Goal: Book appointment/travel/reservation

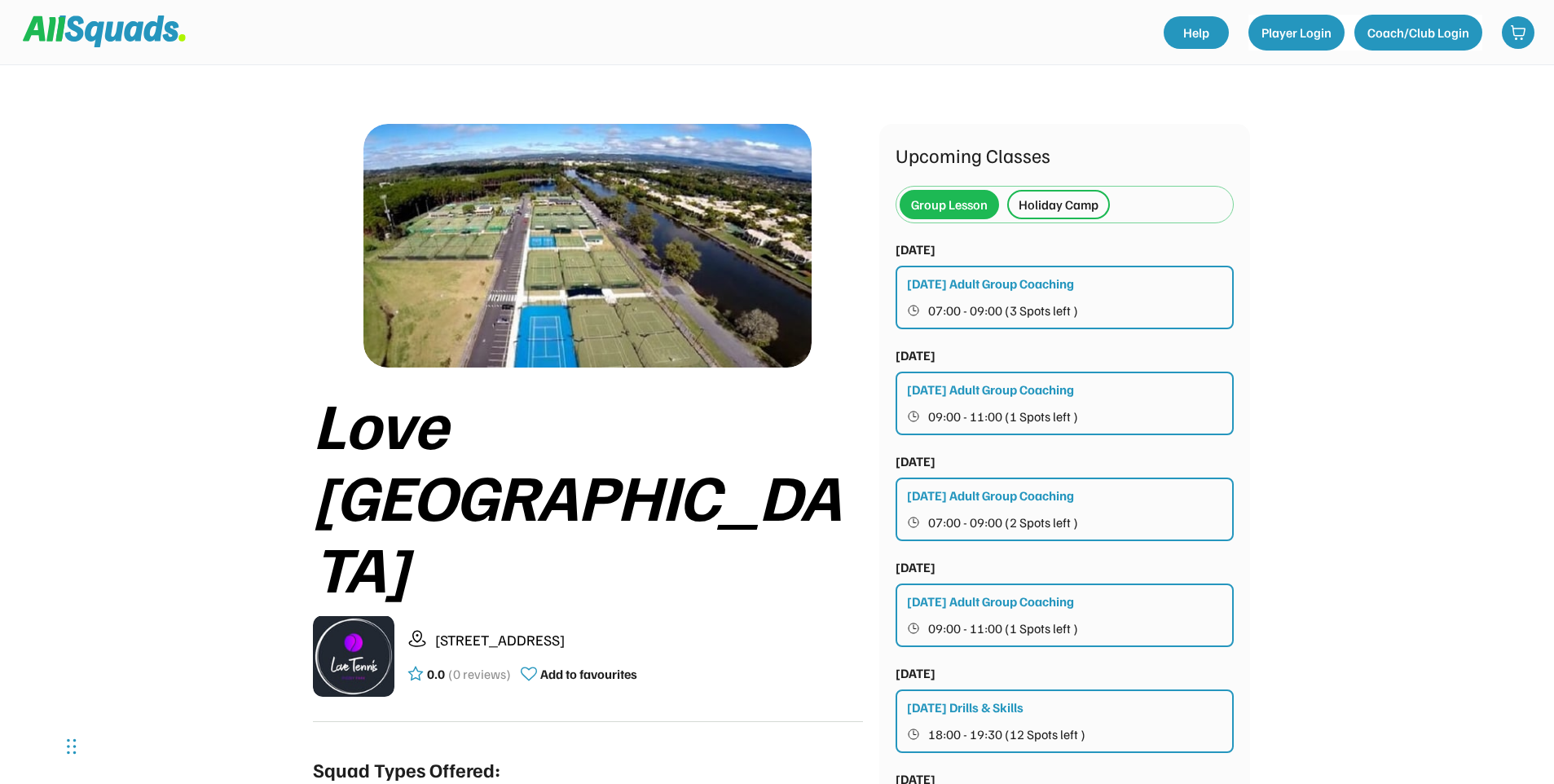
scroll to position [81, 0]
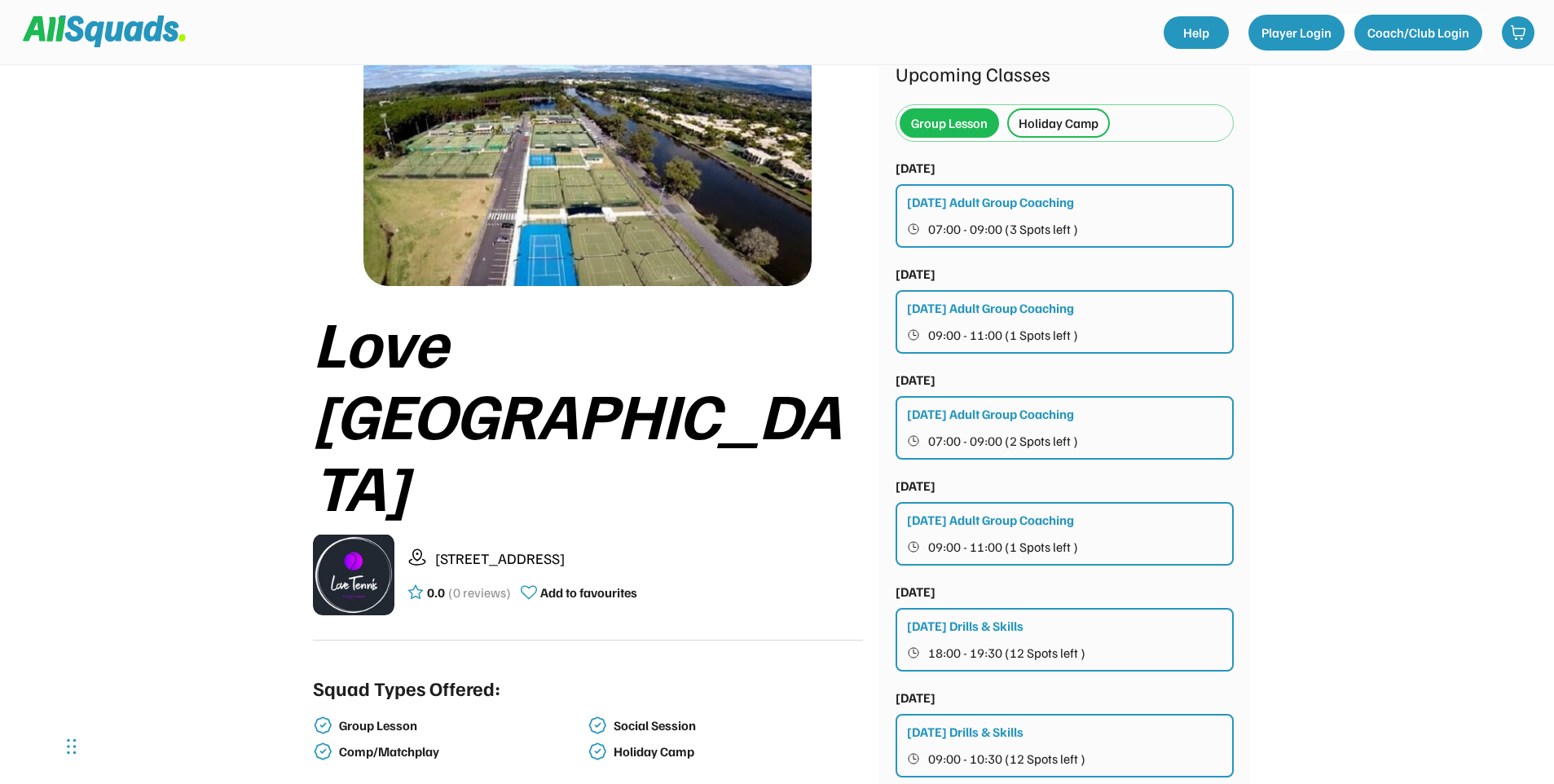
click at [1044, 132] on div "Holiday Camp" at bounding box center [1058, 123] width 80 height 19
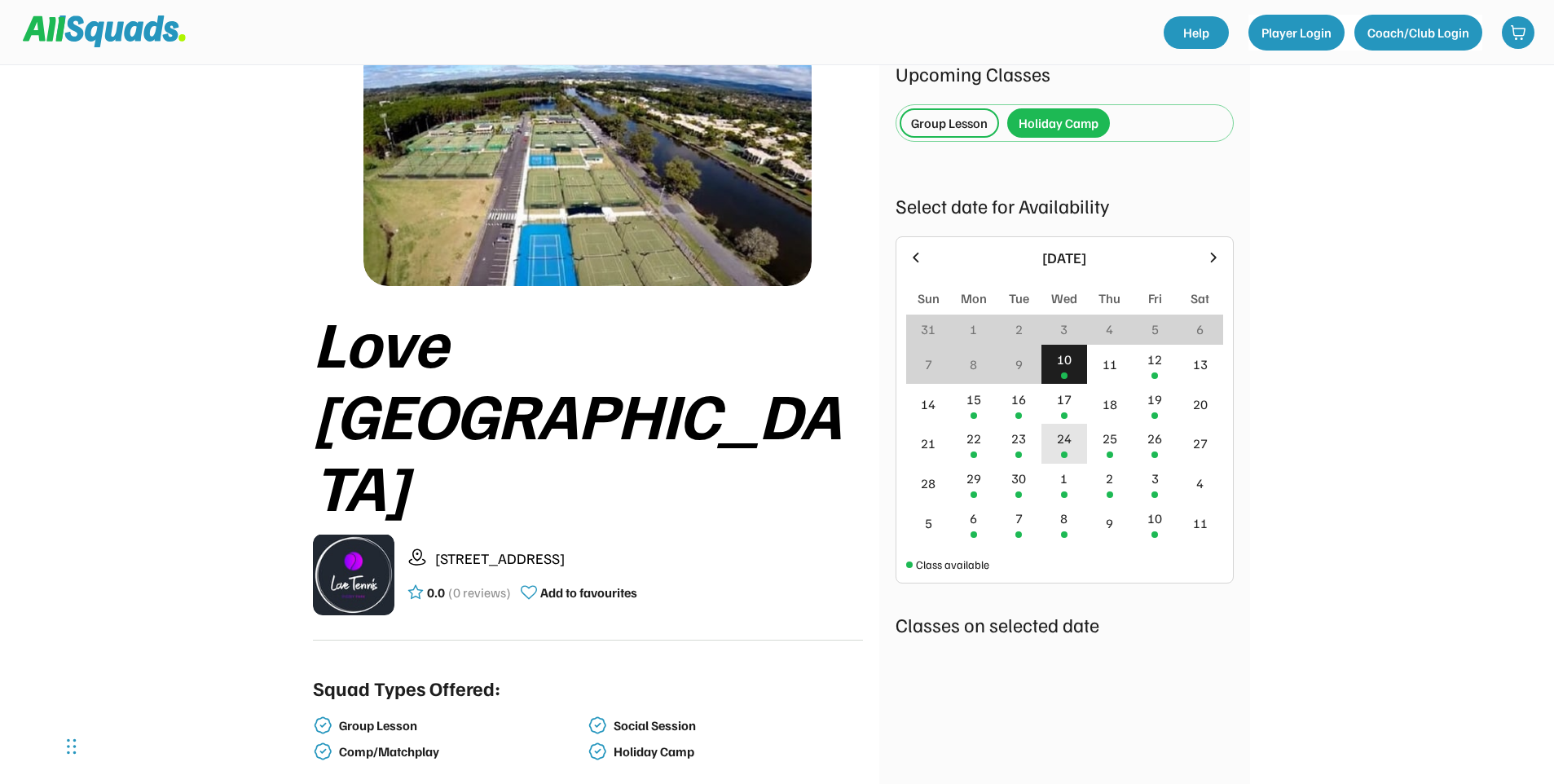
click at [1062, 446] on div "24" at bounding box center [1063, 438] width 14 height 19
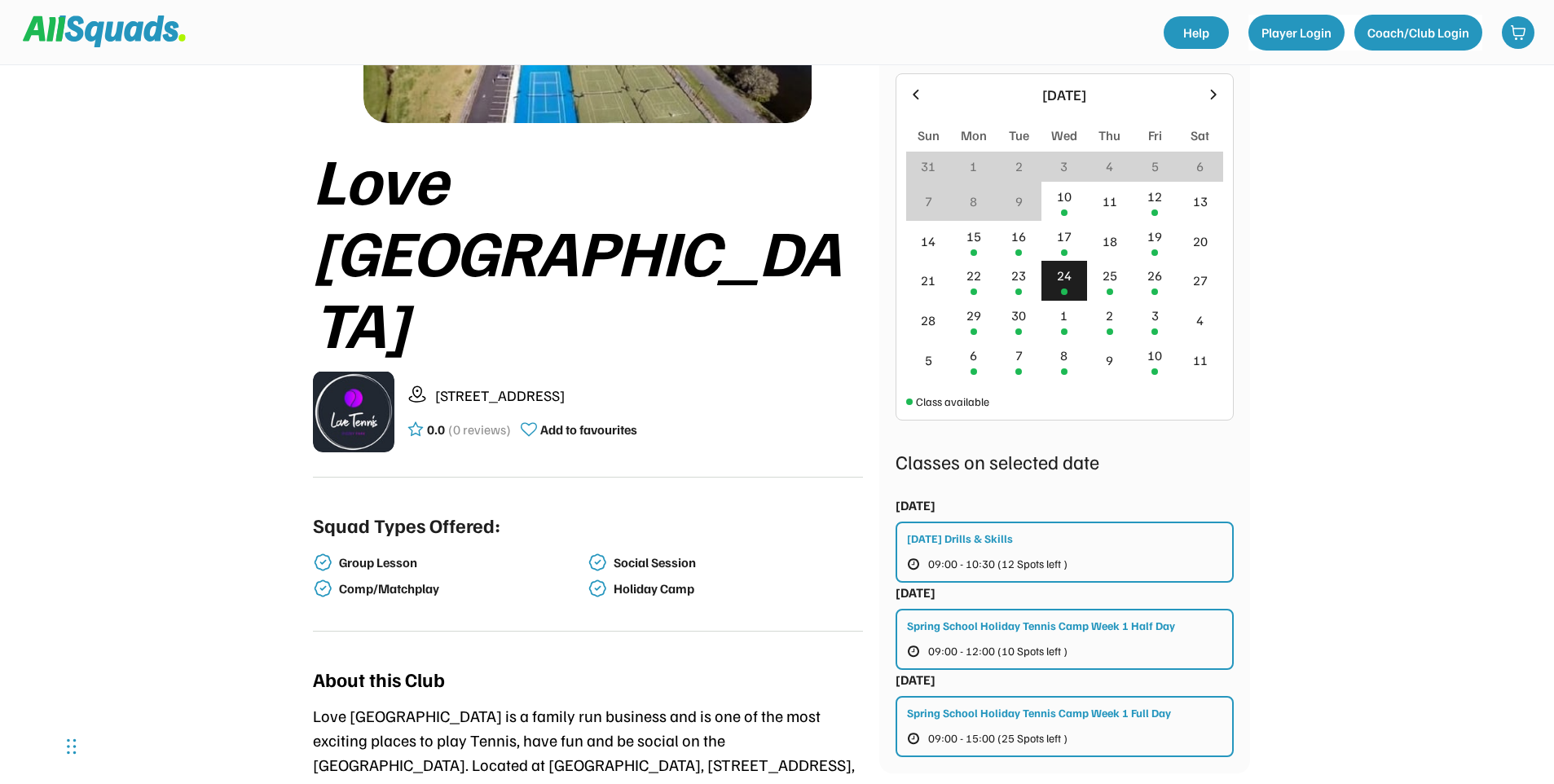
scroll to position [326, 0]
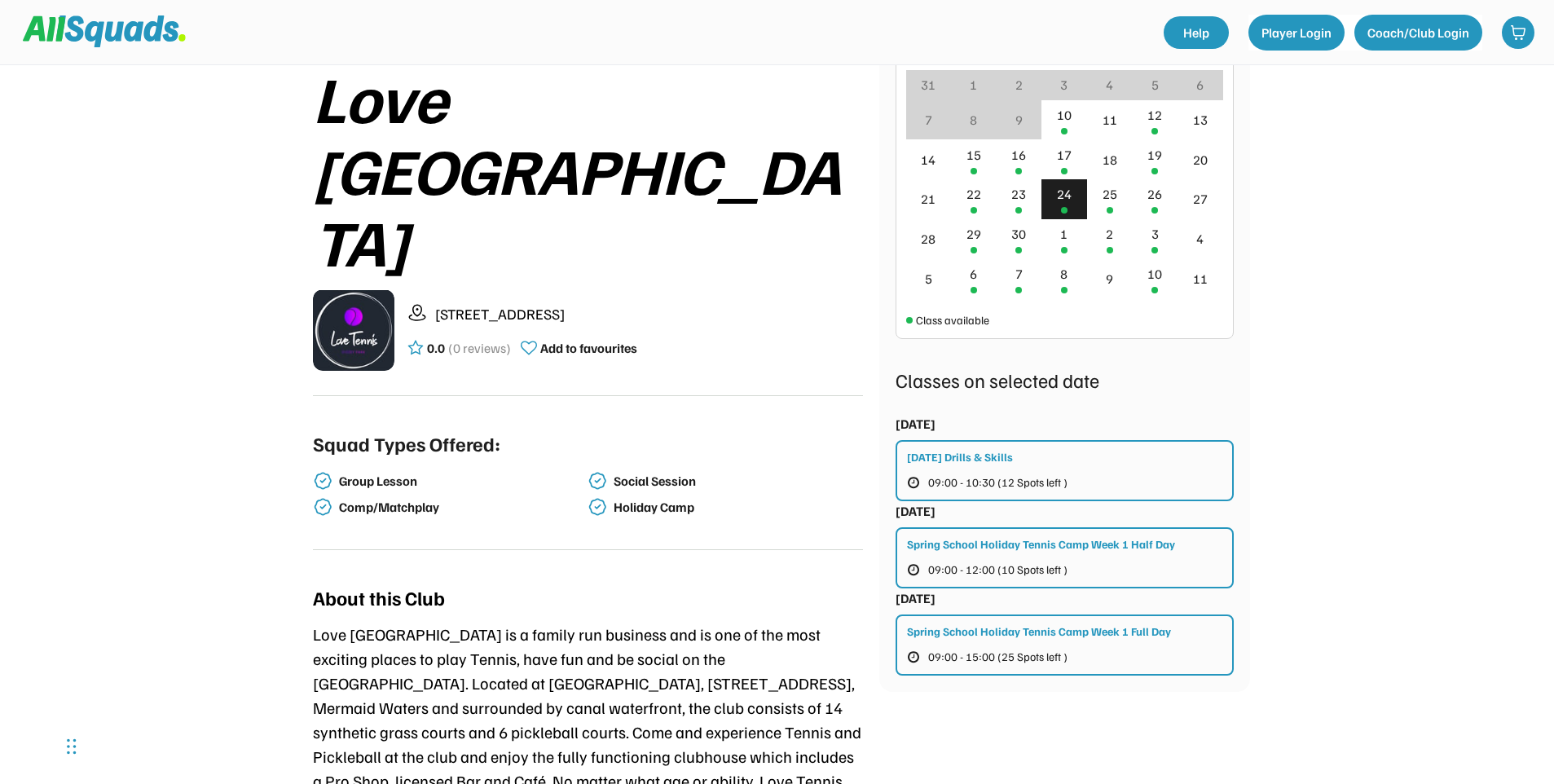
click at [1047, 651] on span "09:00 - 15:00 (25 Spots left )" at bounding box center [998, 657] width 139 height 11
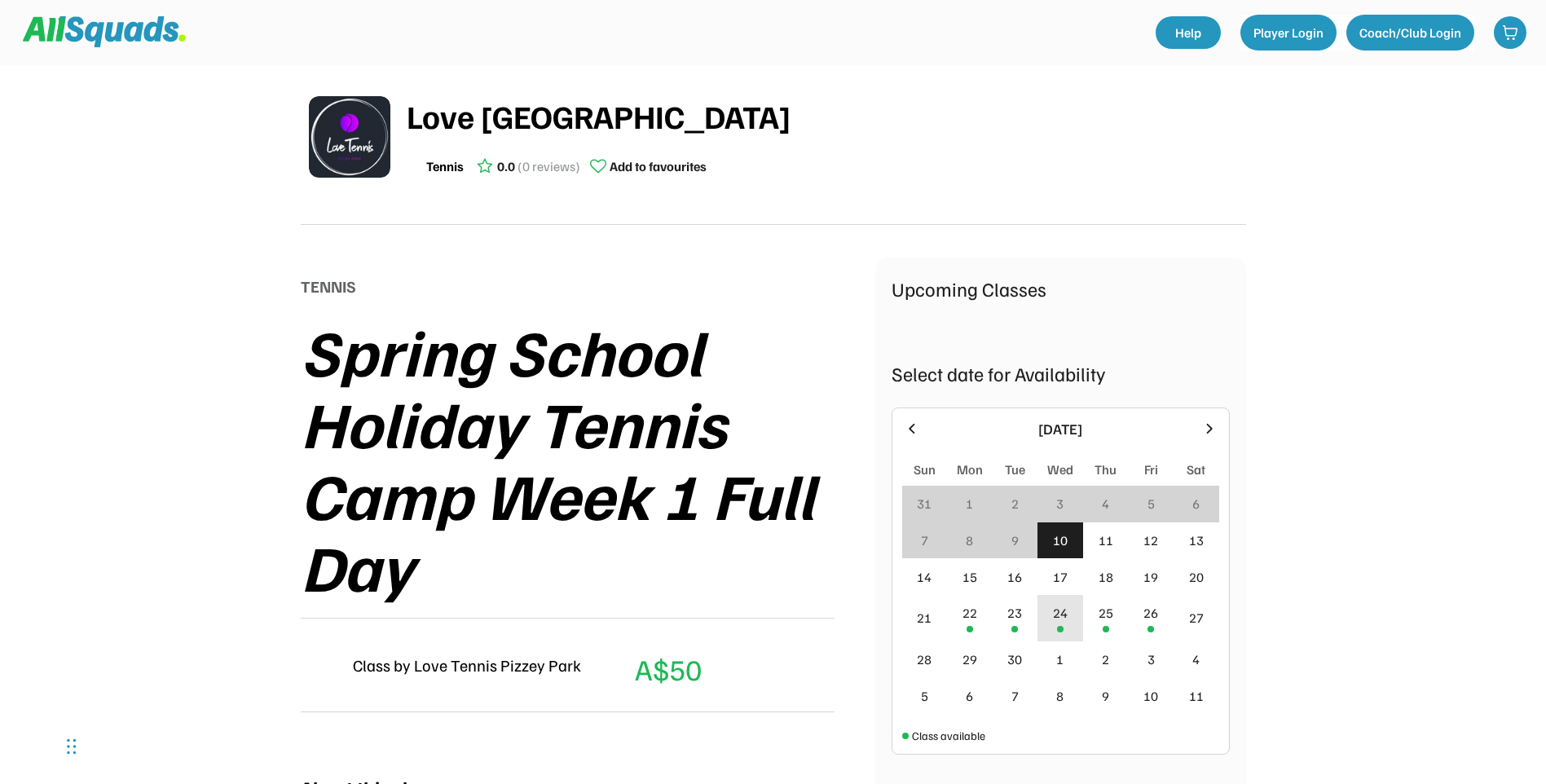
click at [1068, 612] on div "24" at bounding box center [1061, 618] width 46 height 47
click at [1099, 616] on div "25" at bounding box center [1106, 612] width 14 height 19
click at [1068, 609] on div "24" at bounding box center [1061, 618] width 46 height 47
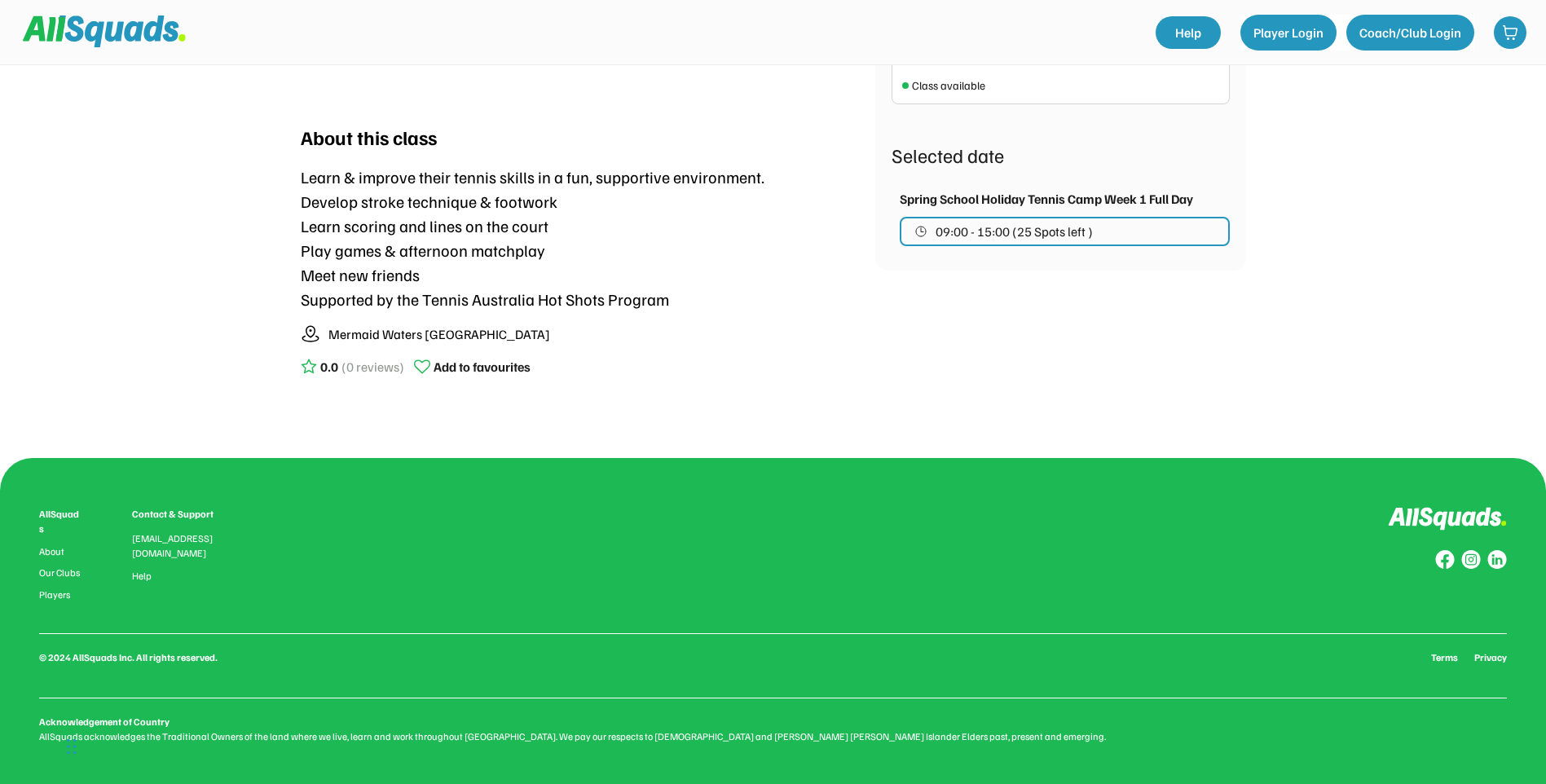
scroll to position [243, 0]
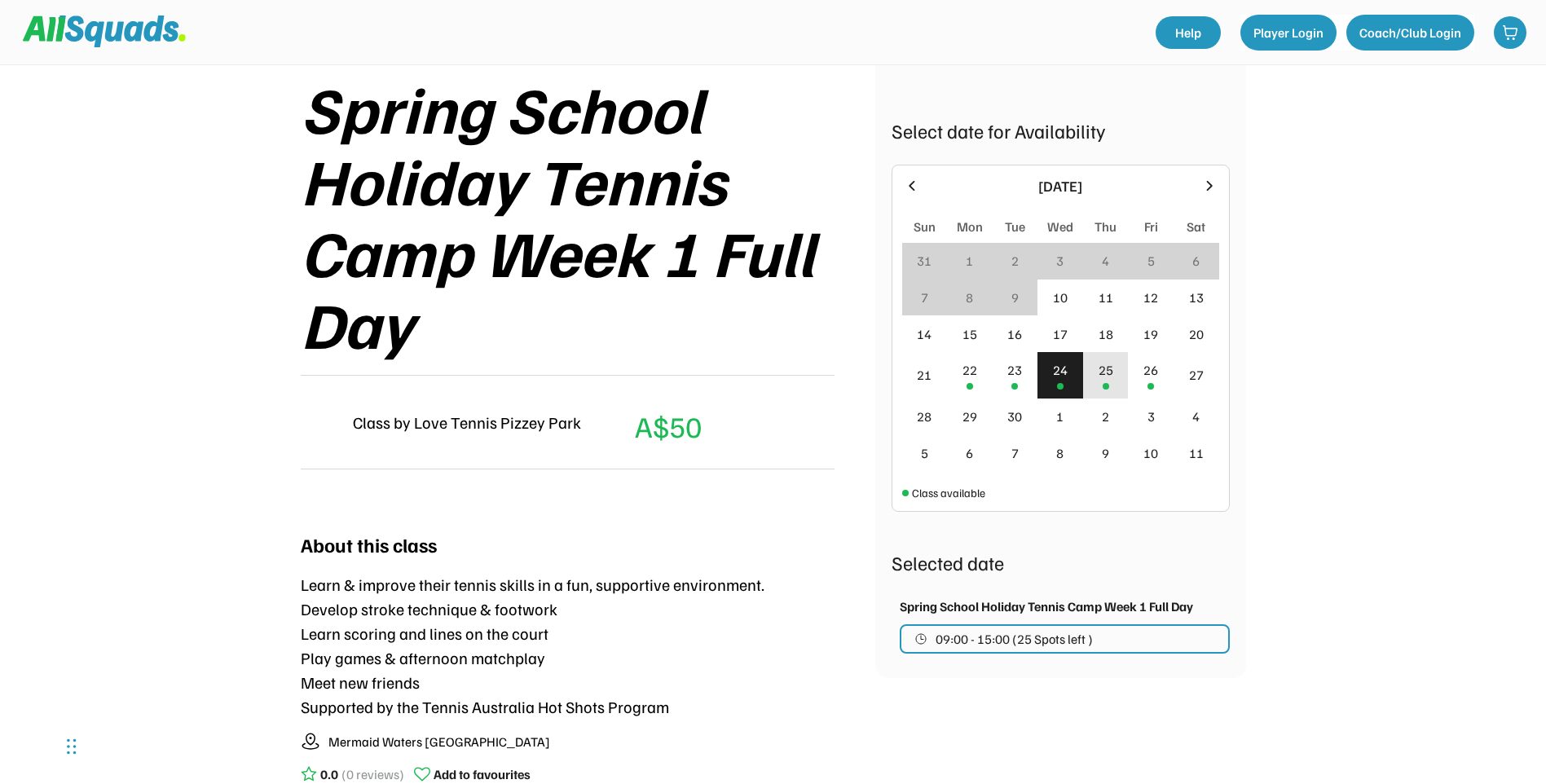
click at [1096, 367] on div "25" at bounding box center [1106, 374] width 46 height 47
click at [1066, 369] on div "24" at bounding box center [1060, 370] width 14 height 19
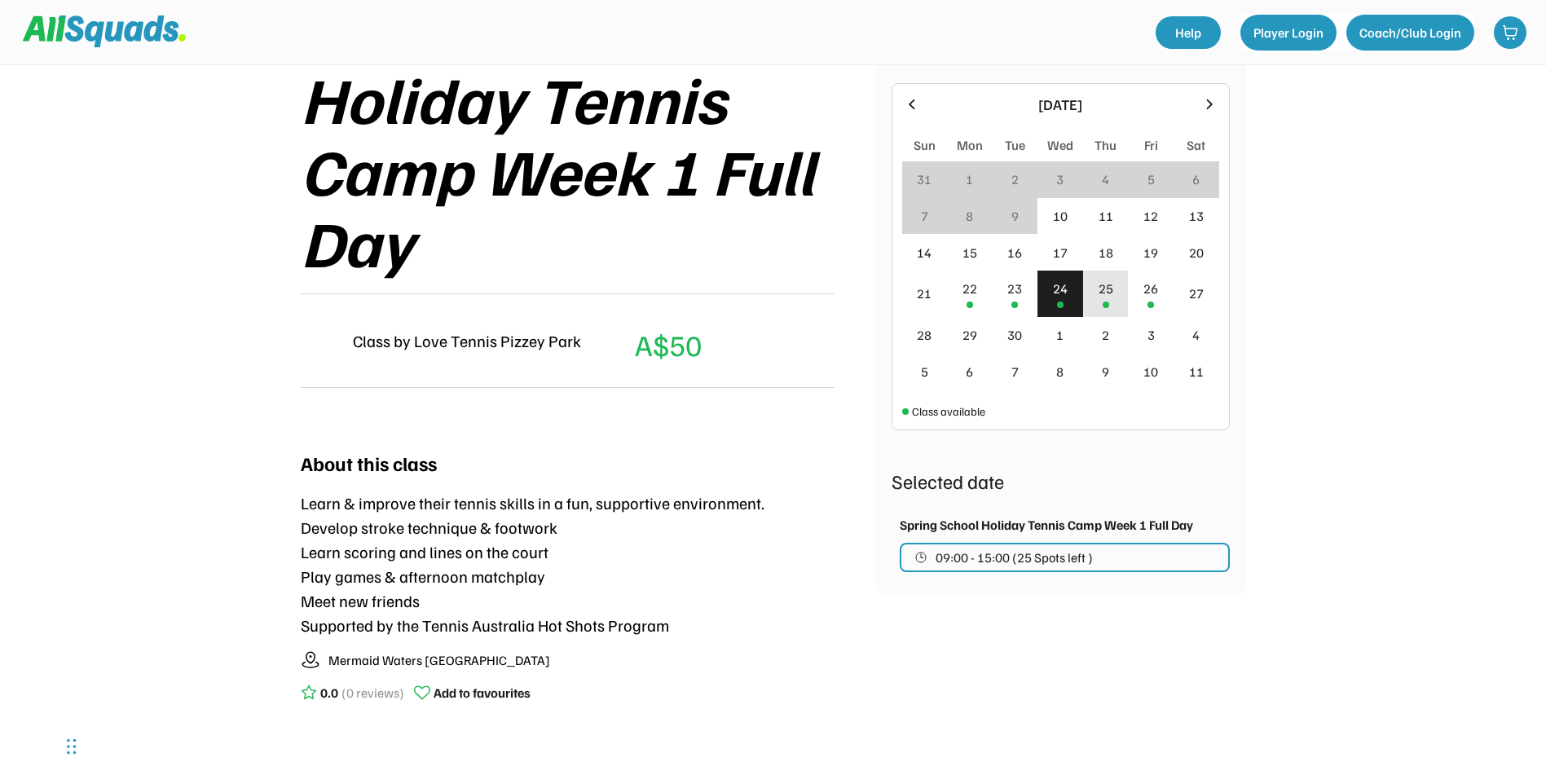
click at [1111, 298] on div "25" at bounding box center [1106, 288] width 14 height 19
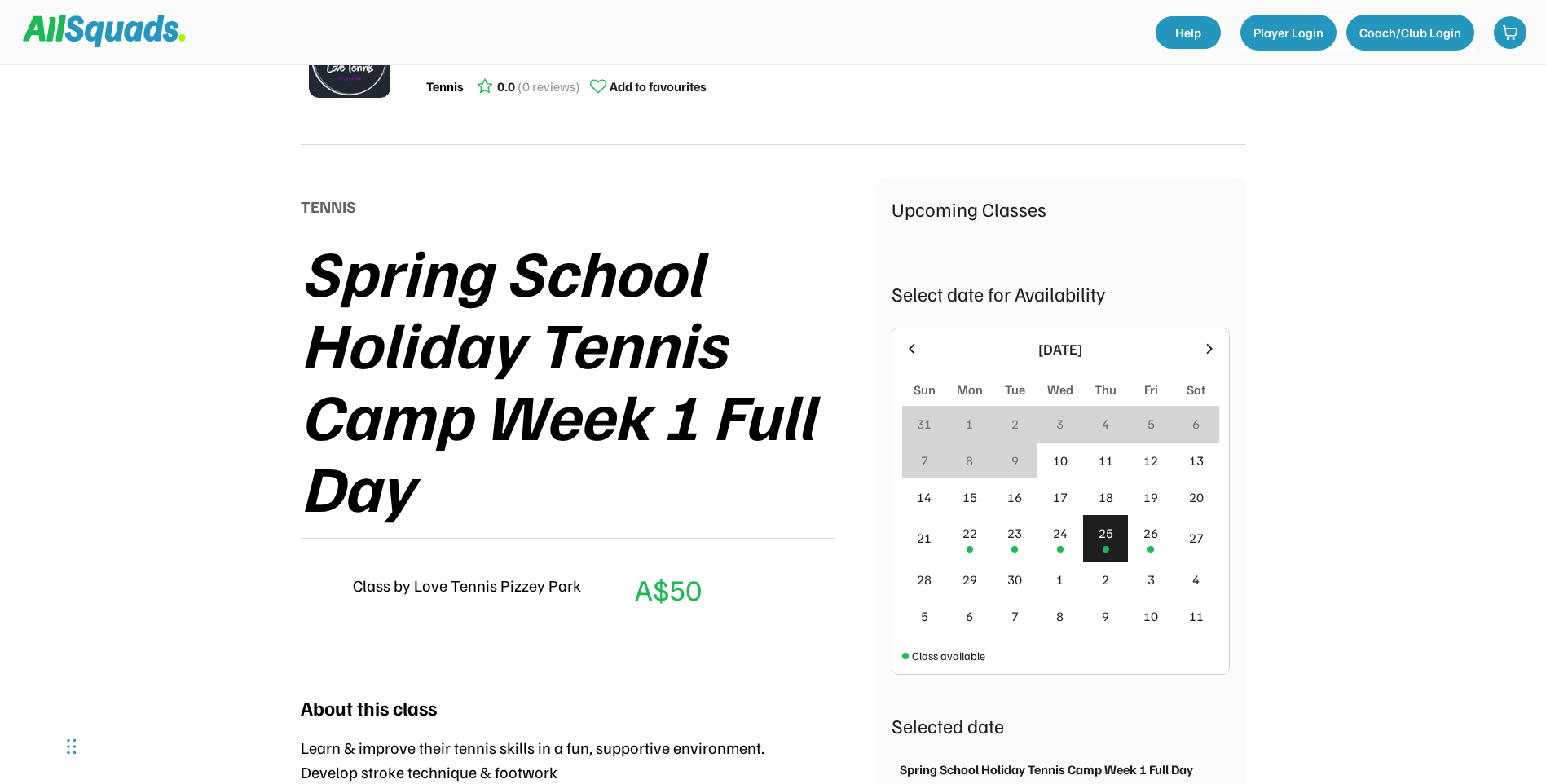
scroll to position [0, 0]
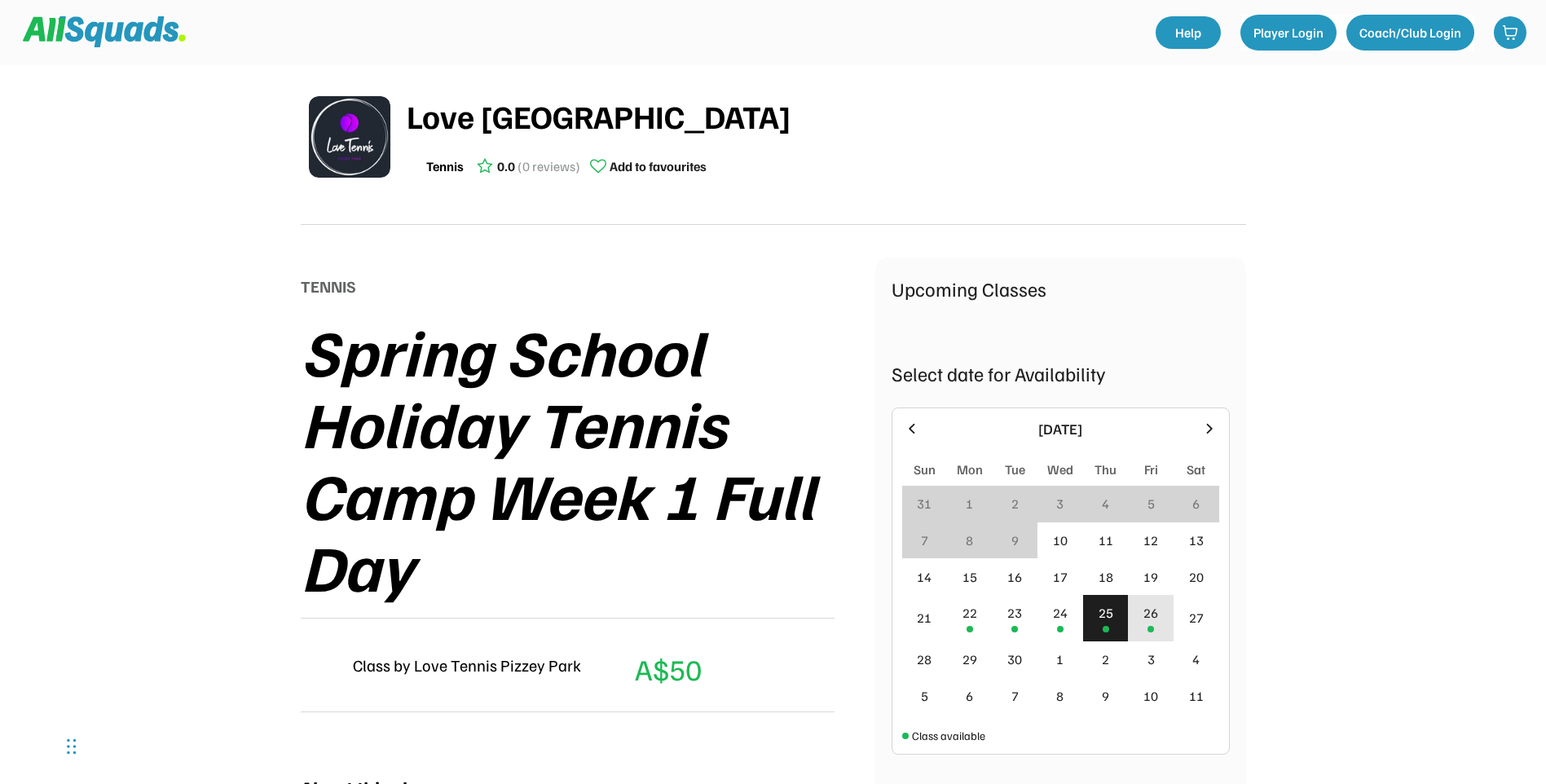
click at [1150, 618] on div "26" at bounding box center [1150, 612] width 14 height 19
click at [1067, 621] on div "24" at bounding box center [1060, 612] width 14 height 19
click at [978, 614] on div "22" at bounding box center [970, 618] width 46 height 47
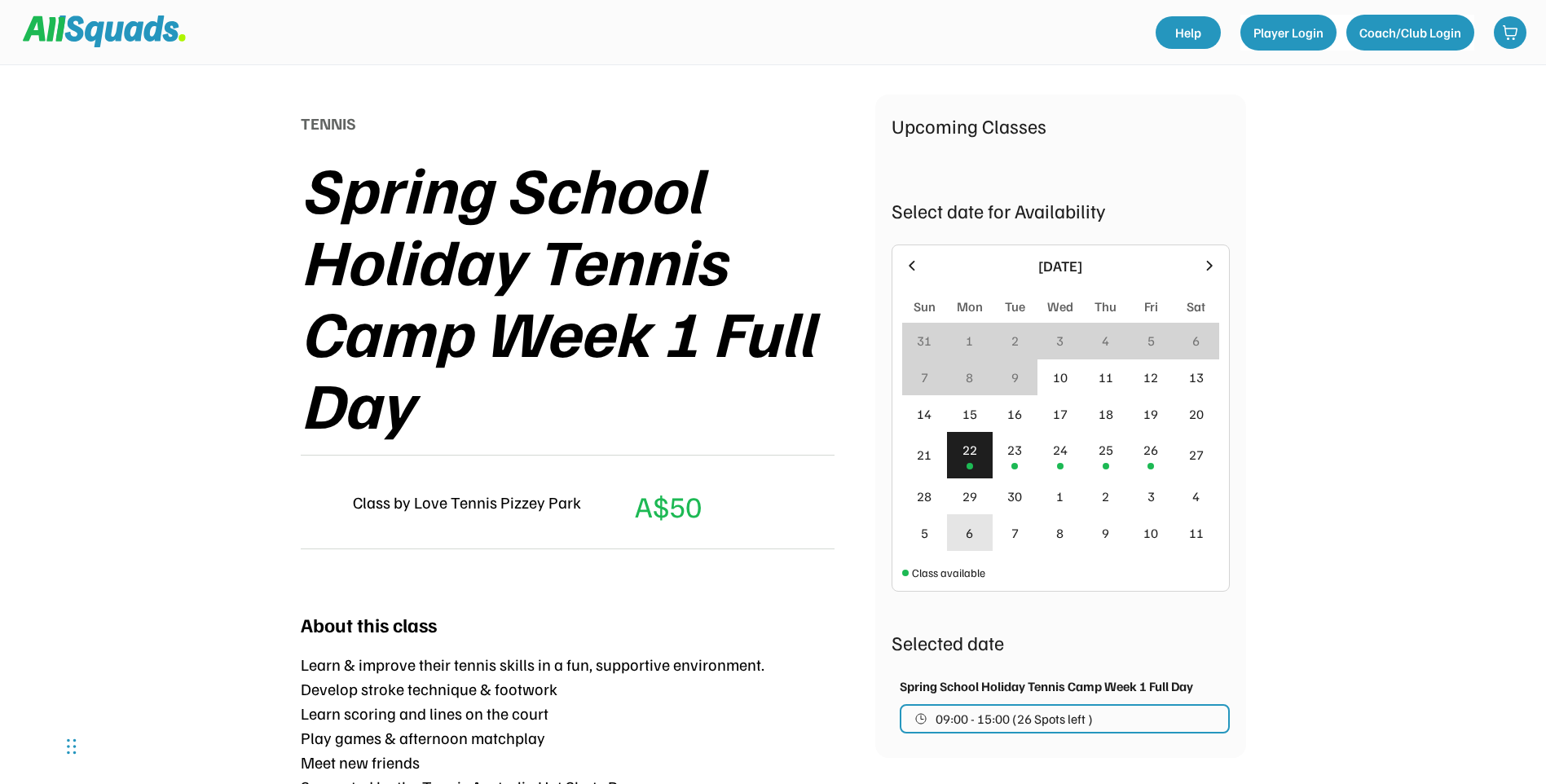
scroll to position [244, 0]
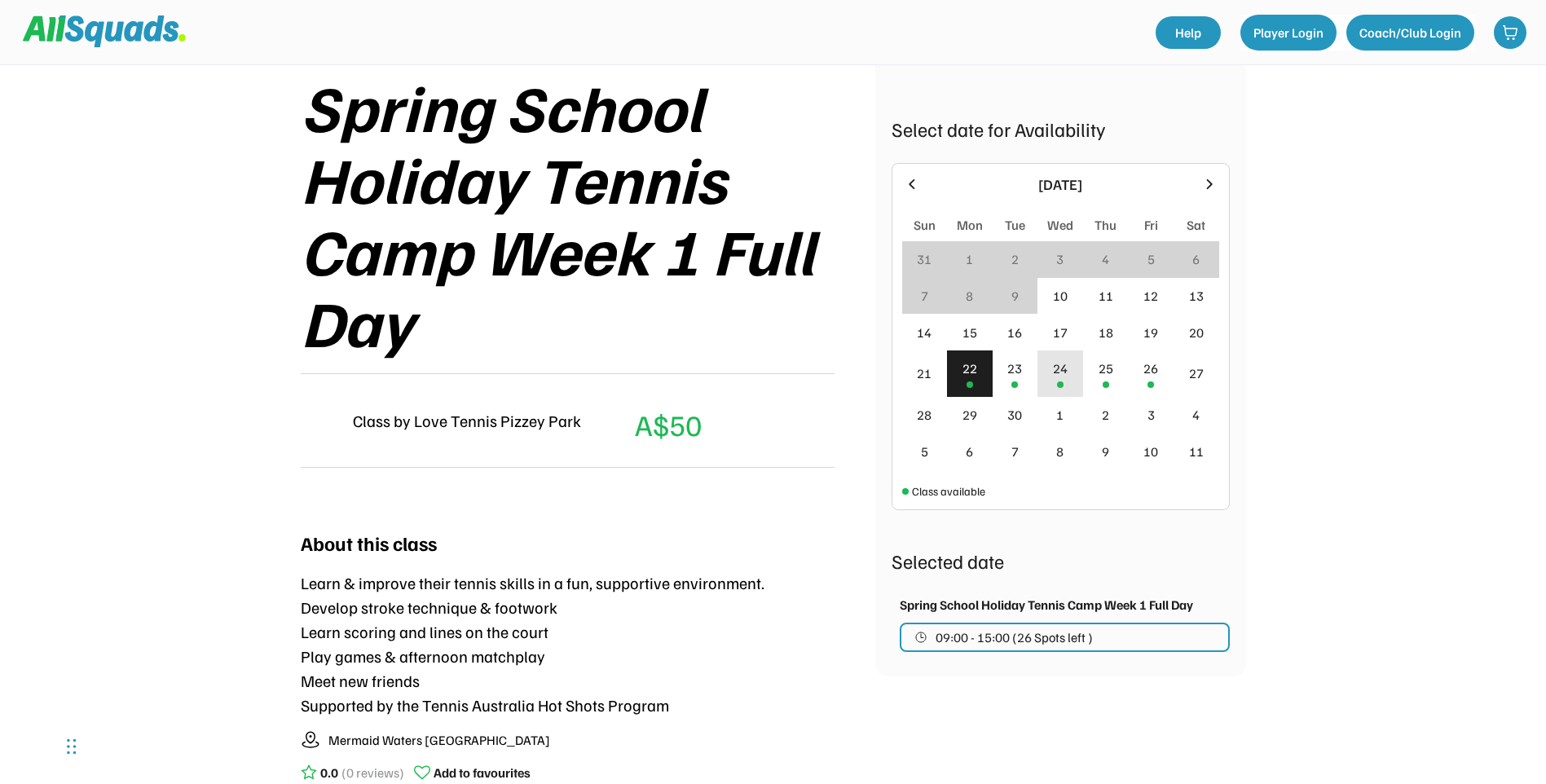
click at [1072, 371] on div "24" at bounding box center [1061, 373] width 46 height 47
click at [1102, 371] on div "25" at bounding box center [1106, 368] width 14 height 19
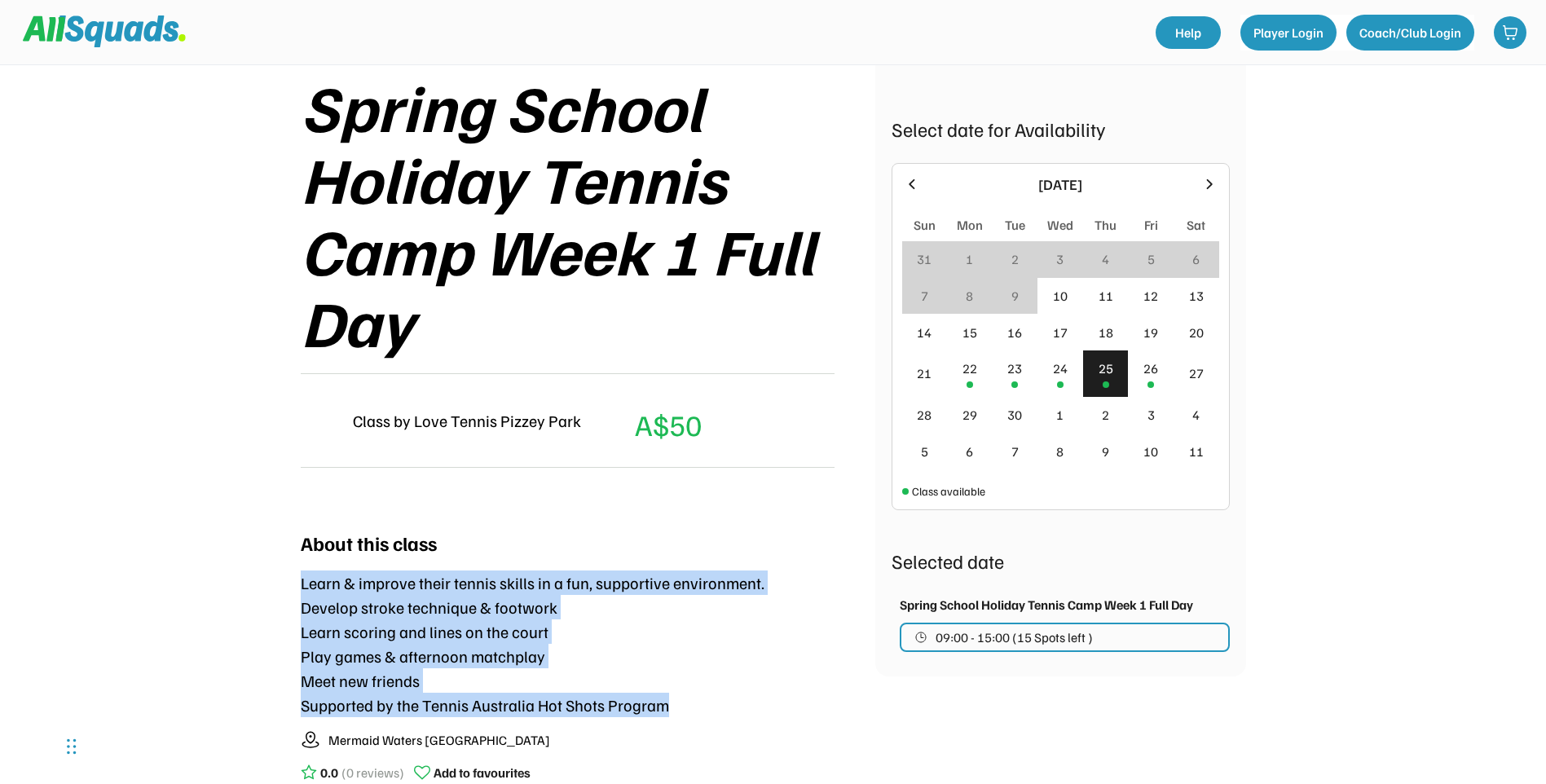
drag, startPoint x: 302, startPoint y: 588, endPoint x: 676, endPoint y: 701, distance: 390.7
click at [676, 701] on div "Learn & improve their tennis skills in a fun, supportive environment. Develop s…" at bounding box center [532, 644] width 463 height 147
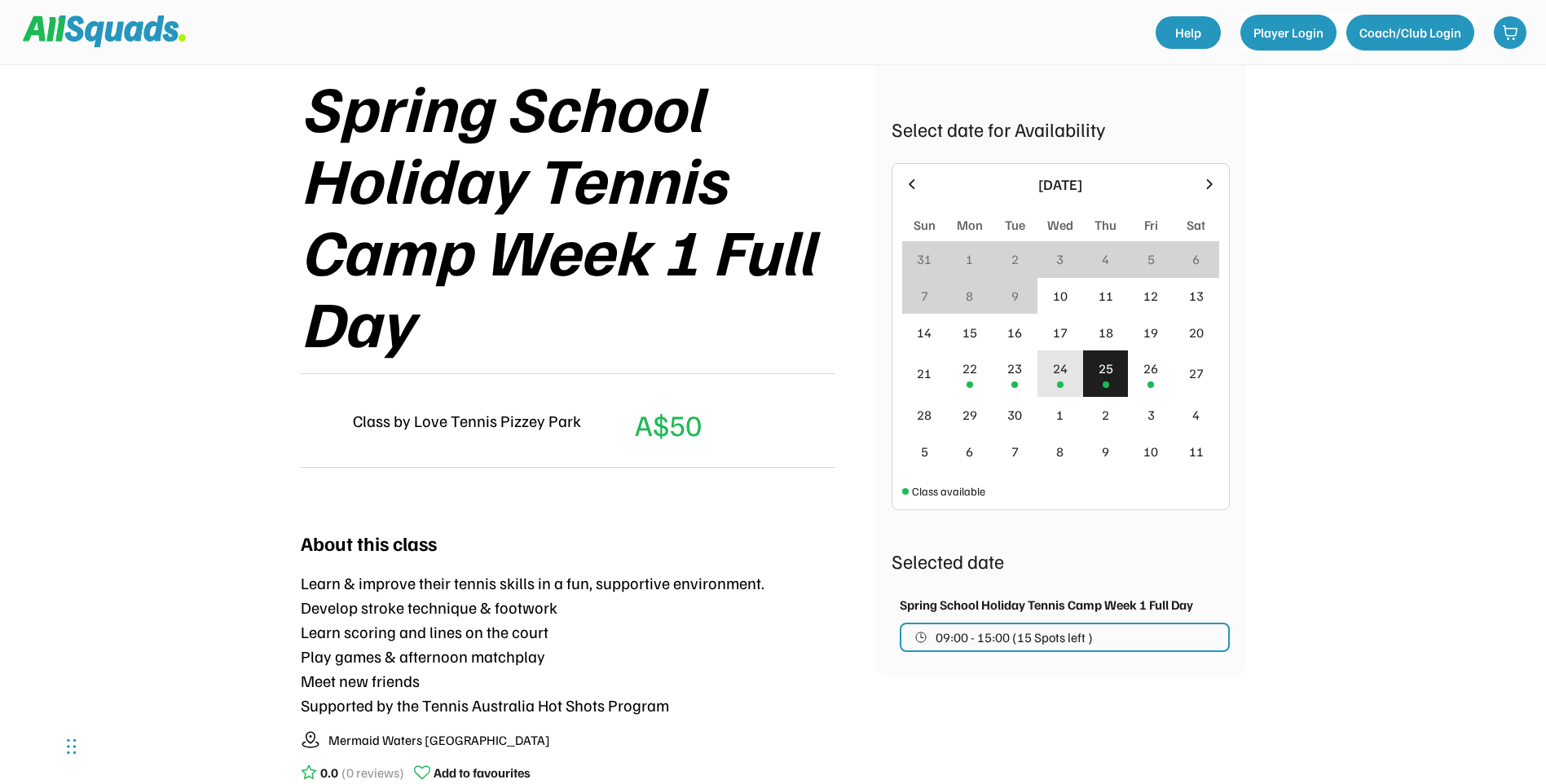
click at [1067, 366] on div "24" at bounding box center [1060, 368] width 14 height 19
click at [1075, 637] on span "09:00 - 15:00 (25 Spots left )" at bounding box center [1014, 637] width 158 height 13
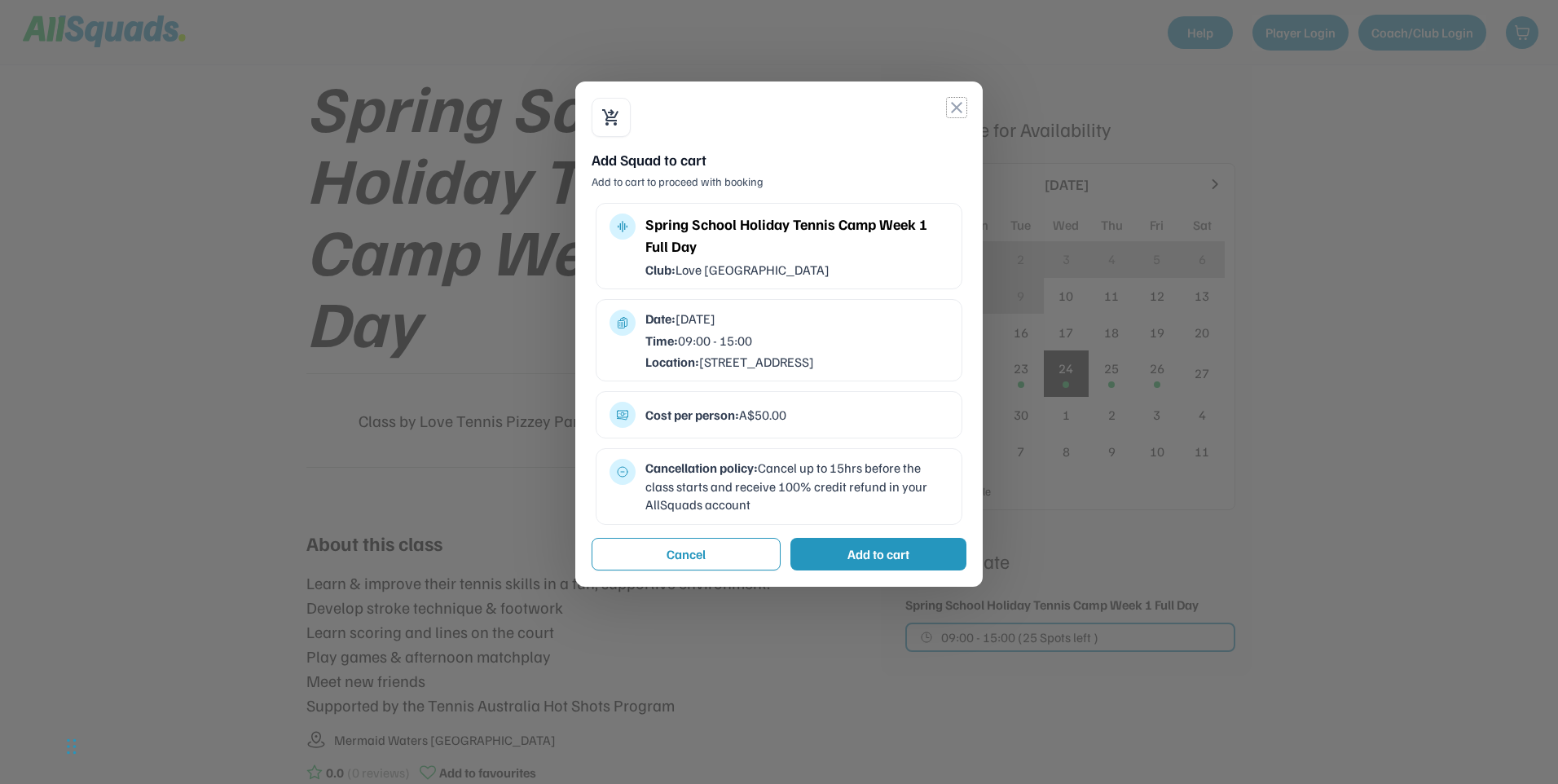
click at [956, 104] on button "close" at bounding box center [956, 107] width 19 height 19
